Goal: Task Accomplishment & Management: Use online tool/utility

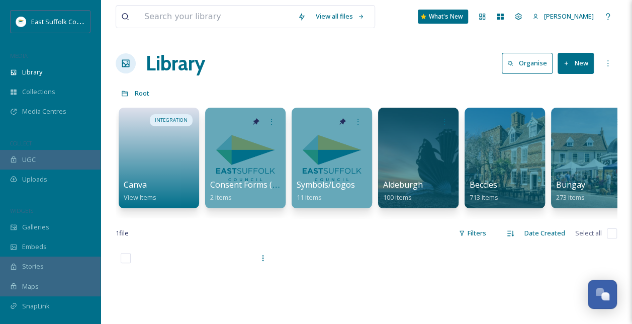
click at [50, 76] on div "Library" at bounding box center [50, 72] width 100 height 20
click at [485, 14] on icon at bounding box center [482, 17] width 6 height 6
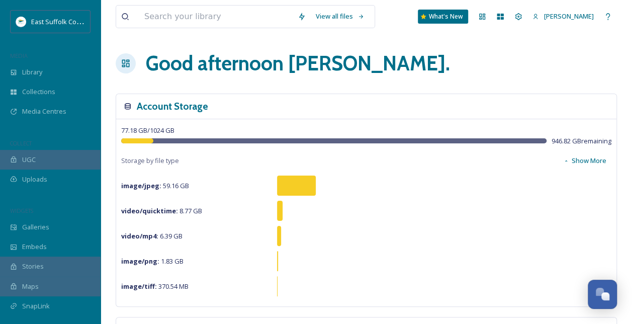
click at [31, 107] on span "Media Centres" at bounding box center [44, 112] width 44 height 10
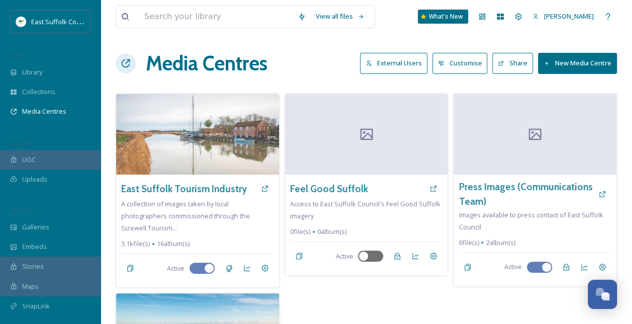
click at [384, 65] on button "External Users" at bounding box center [393, 63] width 67 height 21
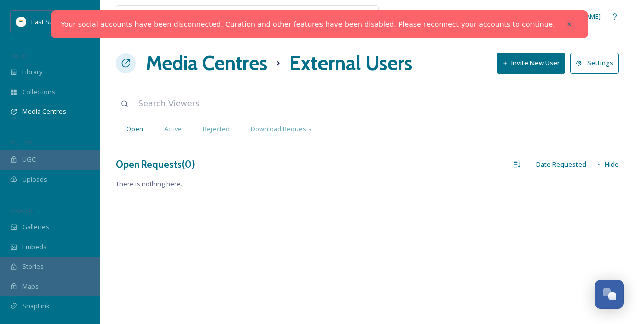
click at [283, 126] on span "Download Requests" at bounding box center [281, 129] width 61 height 10
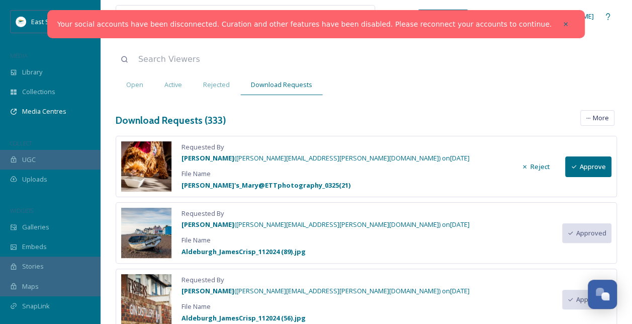
scroll to position [66, 0]
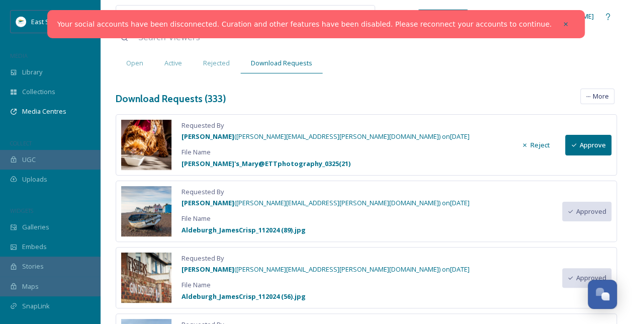
click at [590, 143] on button "Approve" at bounding box center [588, 145] width 46 height 21
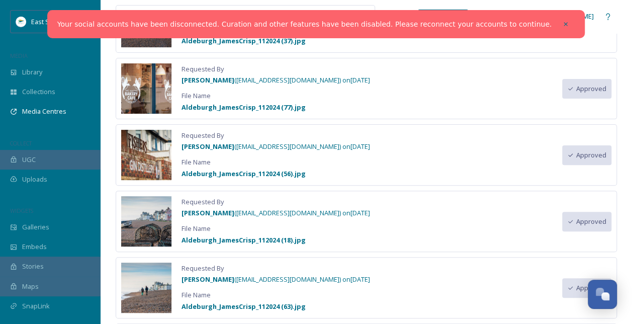
scroll to position [1897, 0]
